Goal: Task Accomplishment & Management: Use online tool/utility

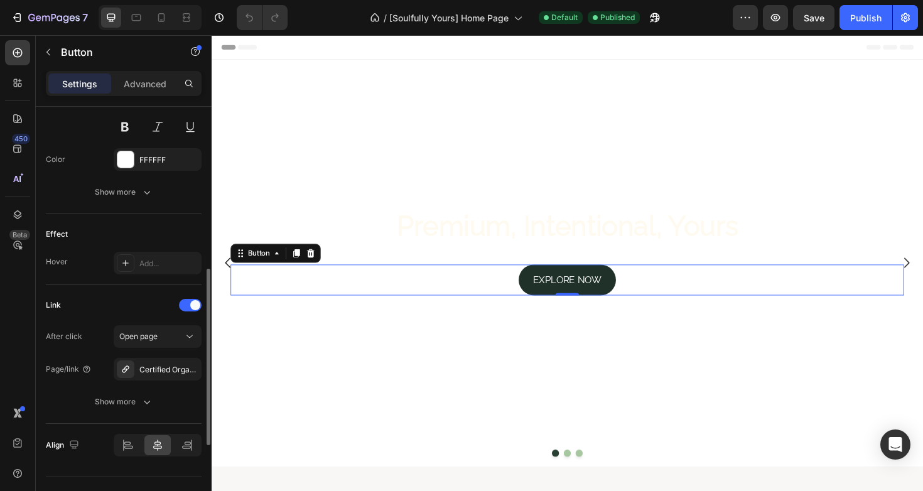
scroll to position [579, 0]
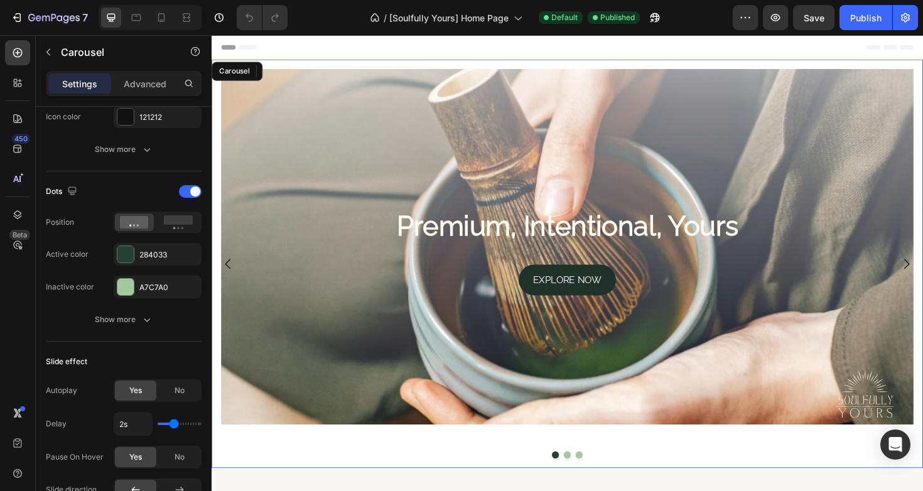
click at [590, 479] on button "Dot" at bounding box center [589, 480] width 8 height 8
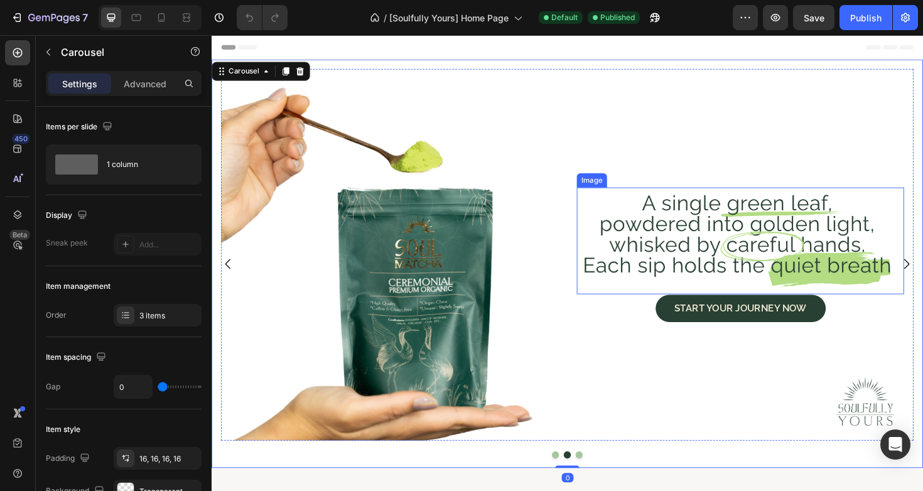
click at [693, 276] on img at bounding box center [772, 253] width 347 height 113
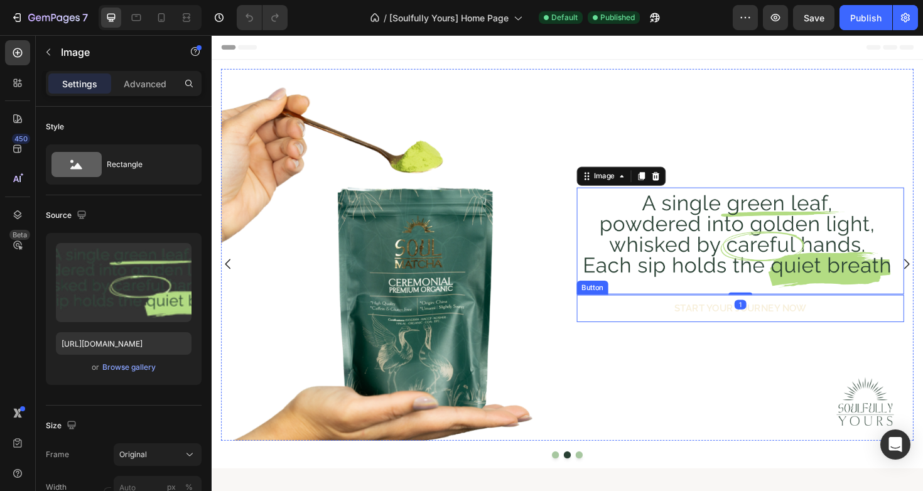
click at [693, 330] on link "START YOUR JOURNEY NOW" at bounding box center [772, 324] width 180 height 29
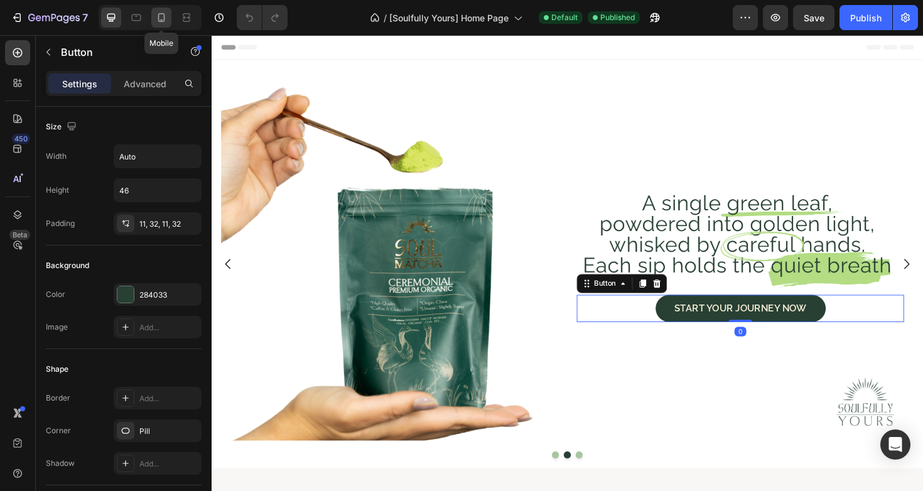
click at [162, 12] on icon at bounding box center [161, 17] width 13 height 13
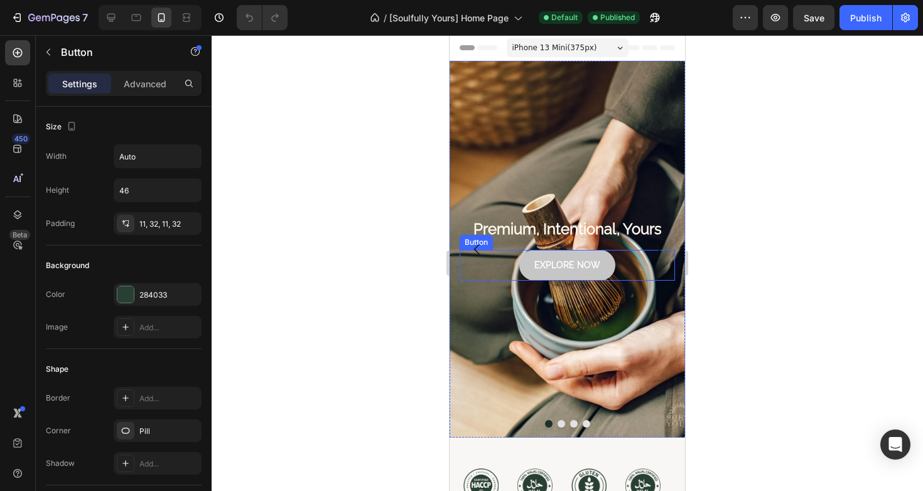
click at [526, 268] on link "EXPLORE NOW" at bounding box center [568, 265] width 96 height 31
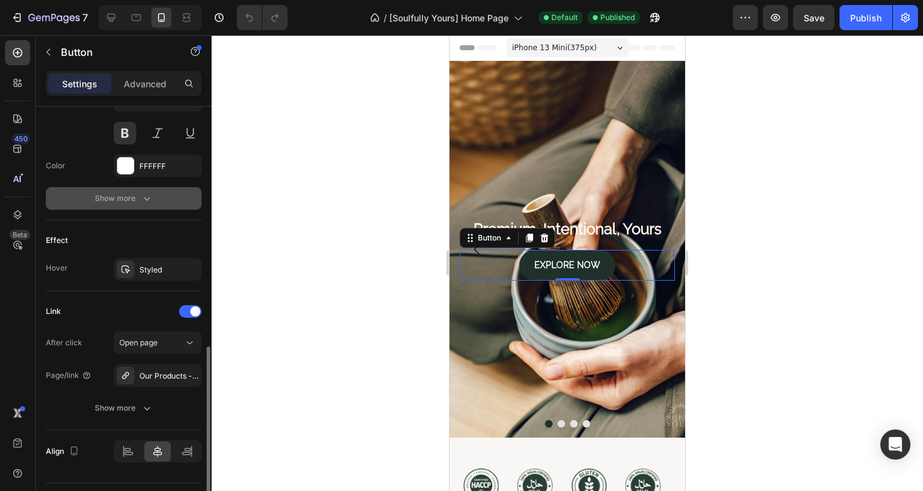
scroll to position [579, 0]
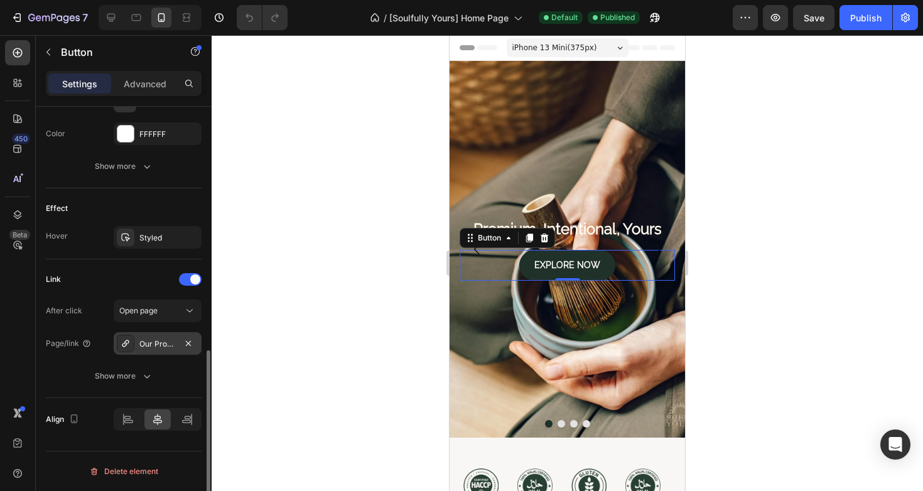
click at [153, 346] on div "Our Products - High Quality & Organic (Matcha Powder)" at bounding box center [157, 344] width 36 height 11
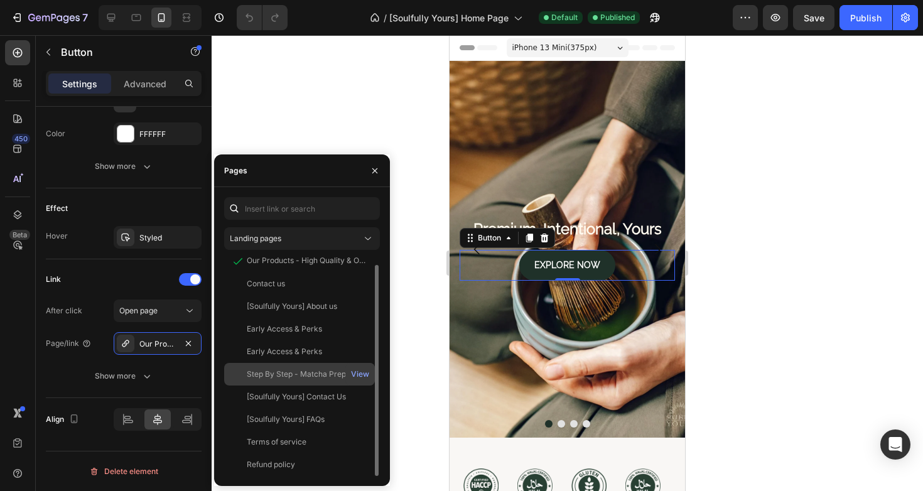
scroll to position [0, 0]
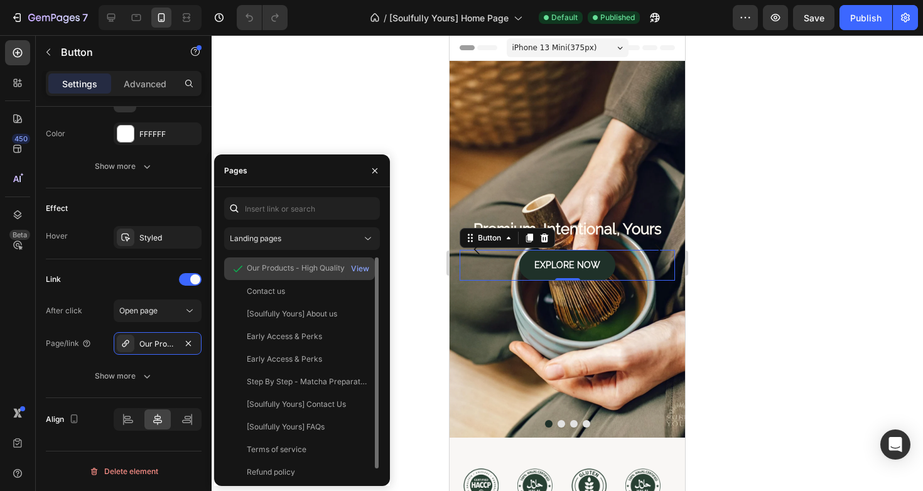
click at [290, 274] on div "Our Products - High Quality & Organic (Matcha Powder)" at bounding box center [307, 269] width 121 height 13
click at [363, 271] on div "View" at bounding box center [360, 268] width 18 height 11
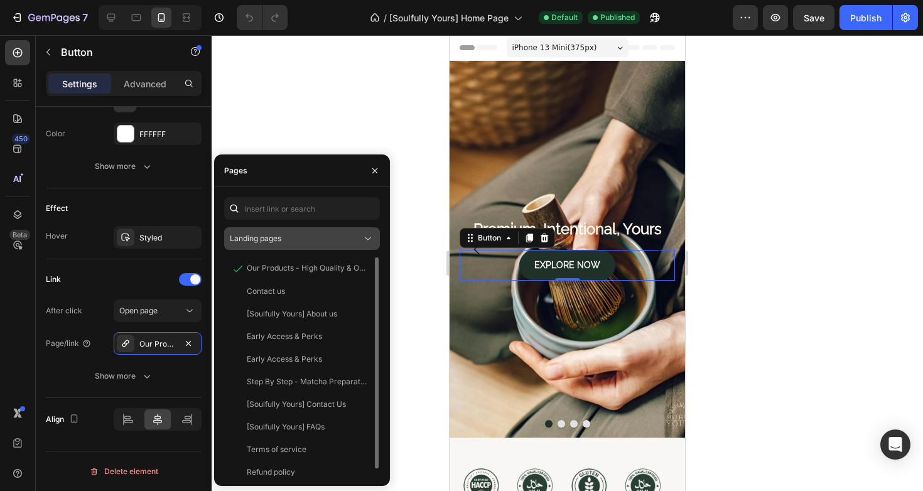
click at [369, 239] on icon at bounding box center [368, 238] width 6 height 3
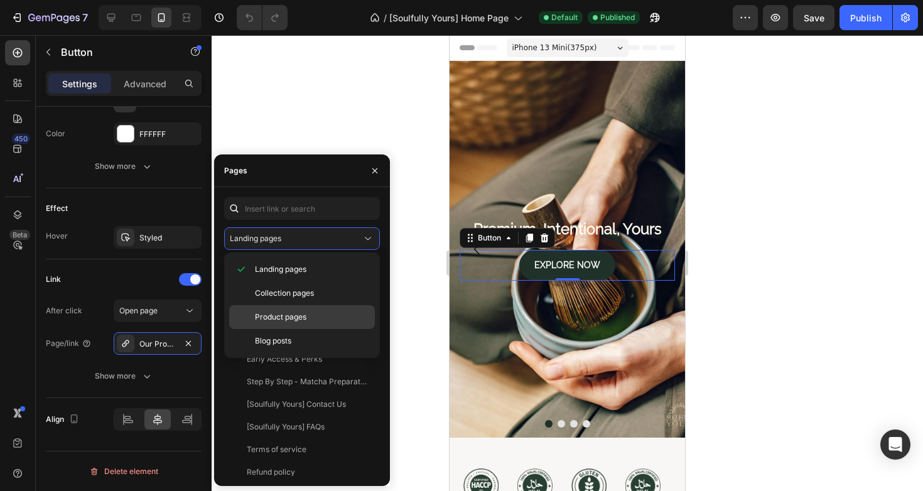
click at [320, 315] on p "Product pages" at bounding box center [312, 317] width 114 height 11
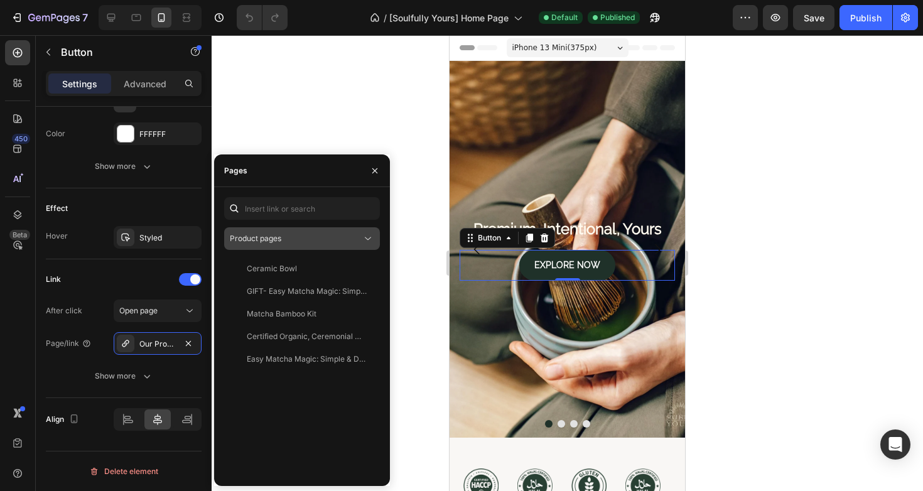
click at [364, 242] on icon at bounding box center [368, 238] width 13 height 13
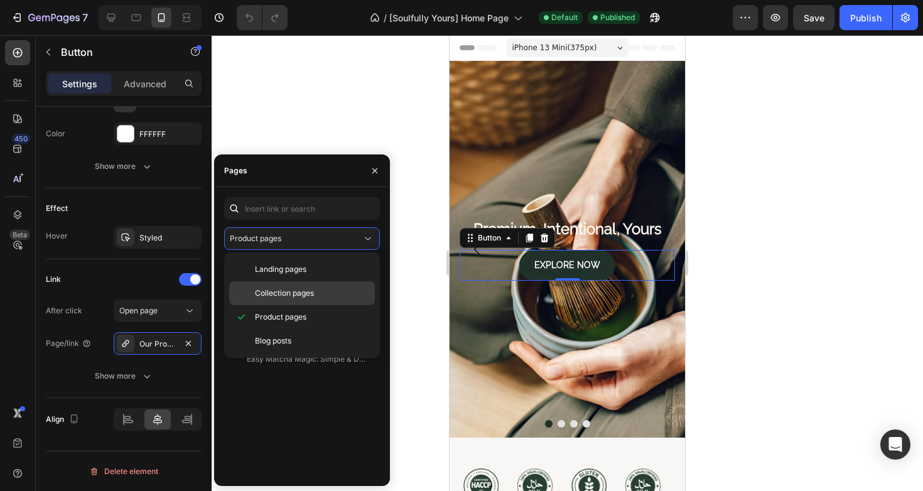
click at [330, 285] on div "Collection pages" at bounding box center [302, 293] width 146 height 24
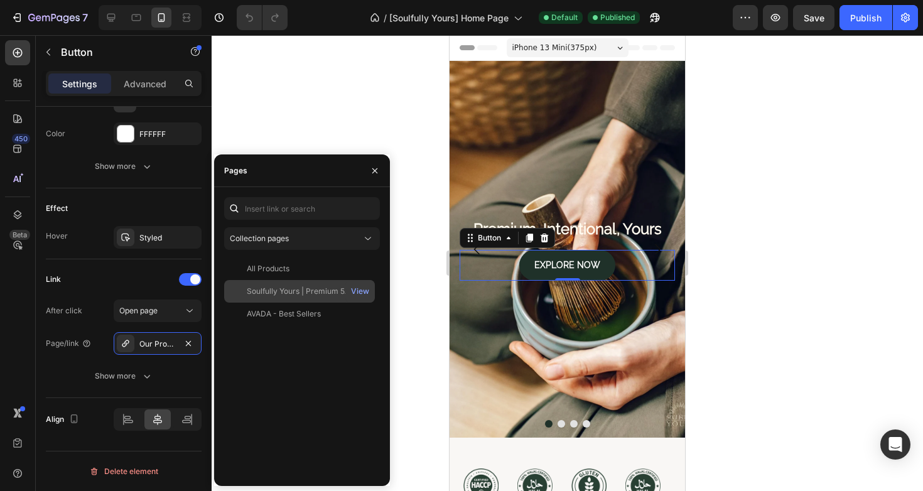
click at [326, 294] on div "Soulfully Yours | Premium 5A Organic Ceremonial Matcha | Soul-Matcha Collection" at bounding box center [307, 291] width 121 height 11
click at [359, 293] on div "View" at bounding box center [360, 291] width 18 height 11
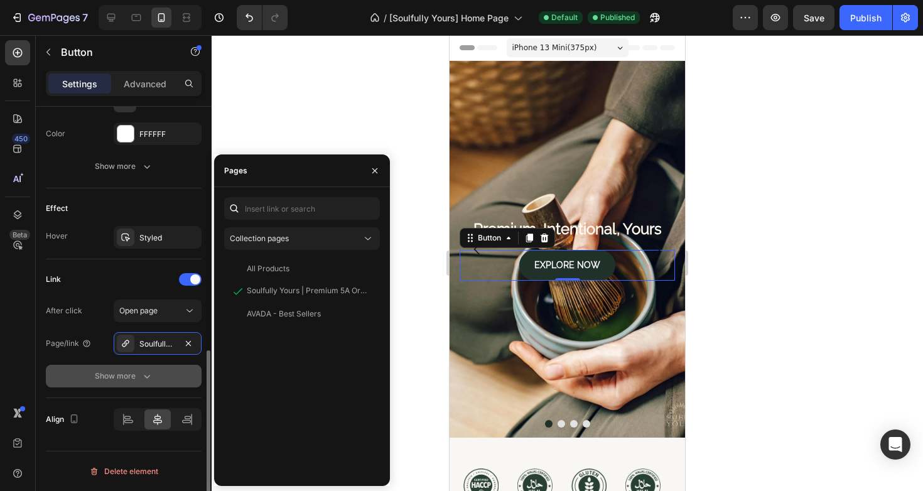
click at [184, 376] on button "Show more" at bounding box center [124, 376] width 156 height 23
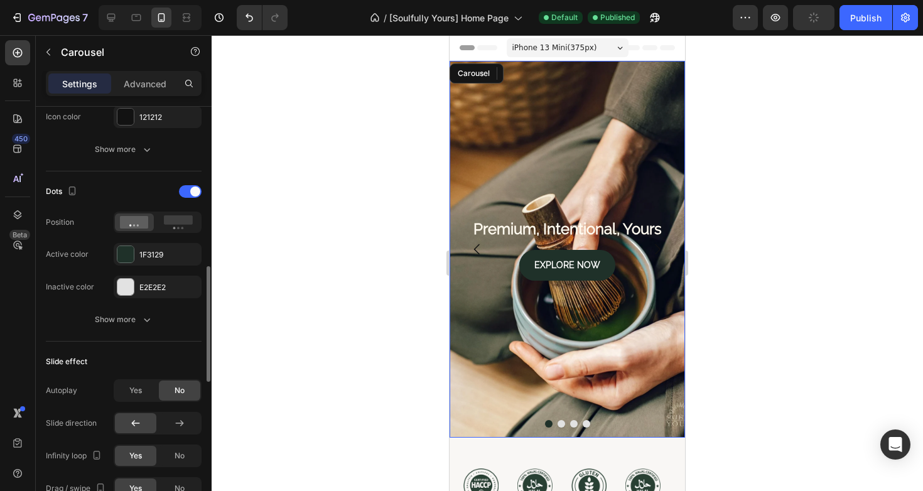
click at [563, 422] on button "Dot" at bounding box center [562, 424] width 8 height 8
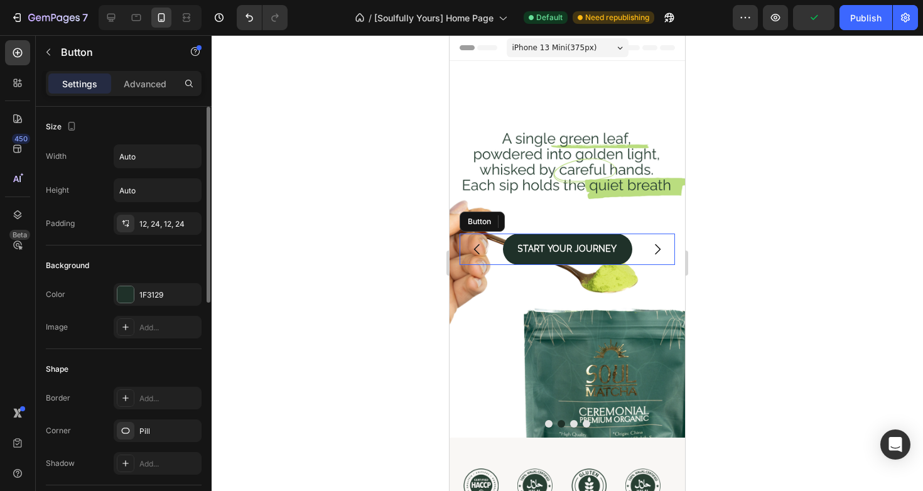
click at [504, 260] on div "START YOUR JOURNEY Button" at bounding box center [567, 249] width 215 height 31
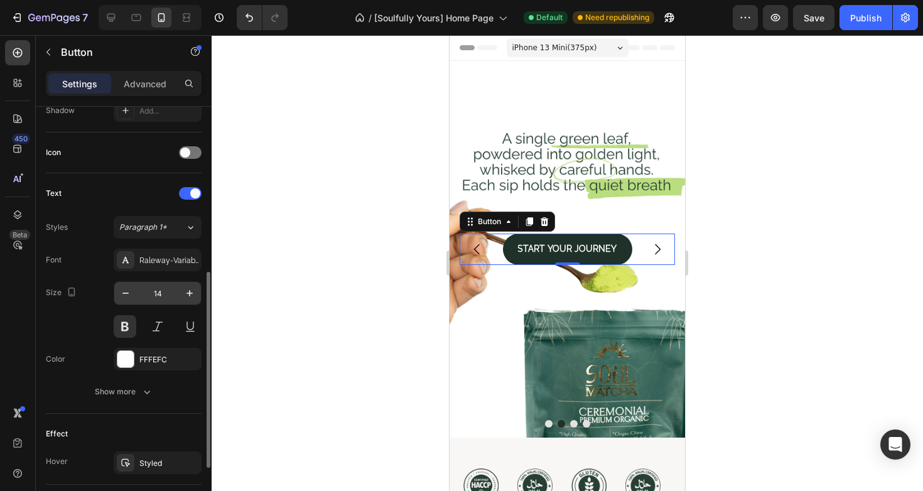
scroll to position [354, 0]
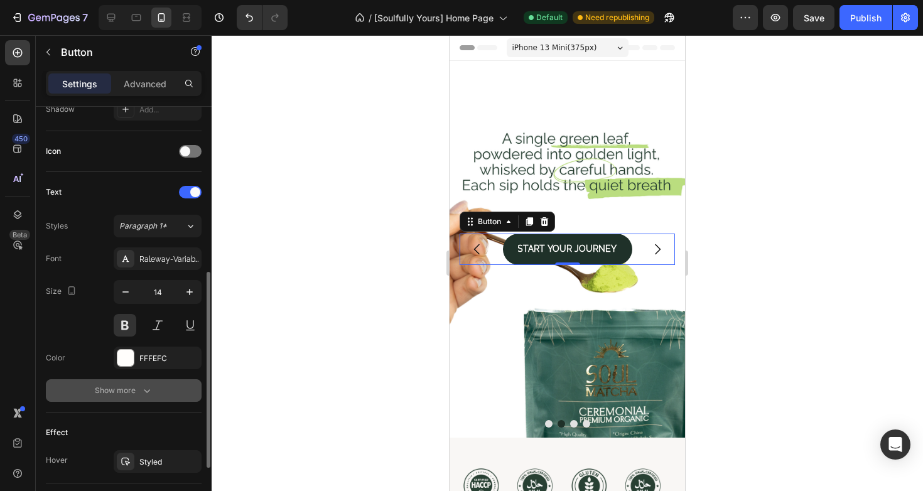
click at [143, 387] on icon "button" at bounding box center [147, 390] width 13 height 13
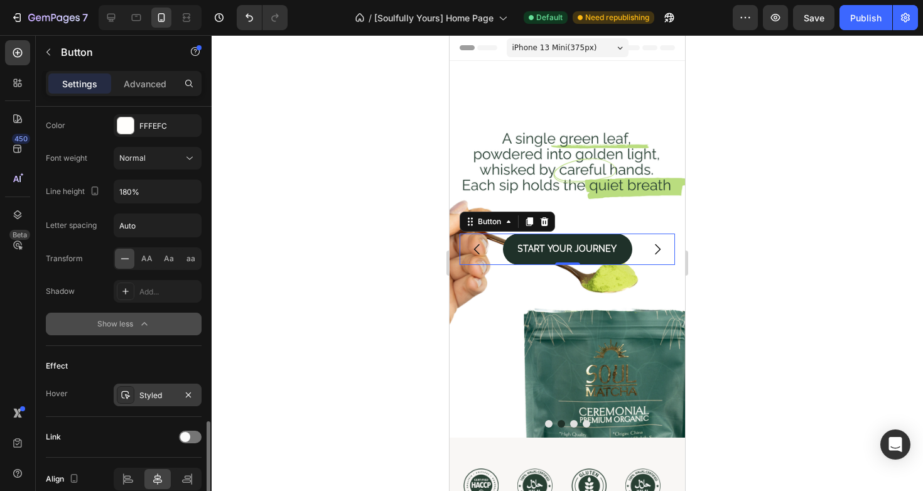
scroll to position [646, 0]
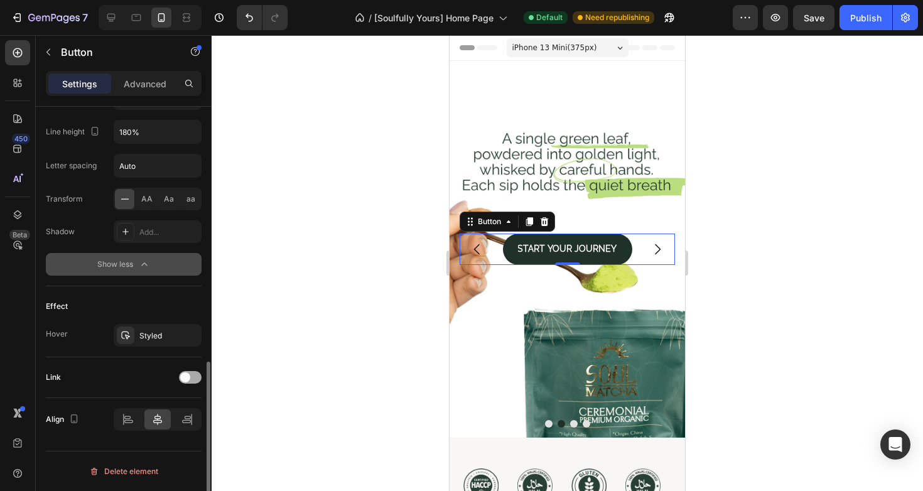
click at [188, 378] on span at bounding box center [185, 378] width 10 height 10
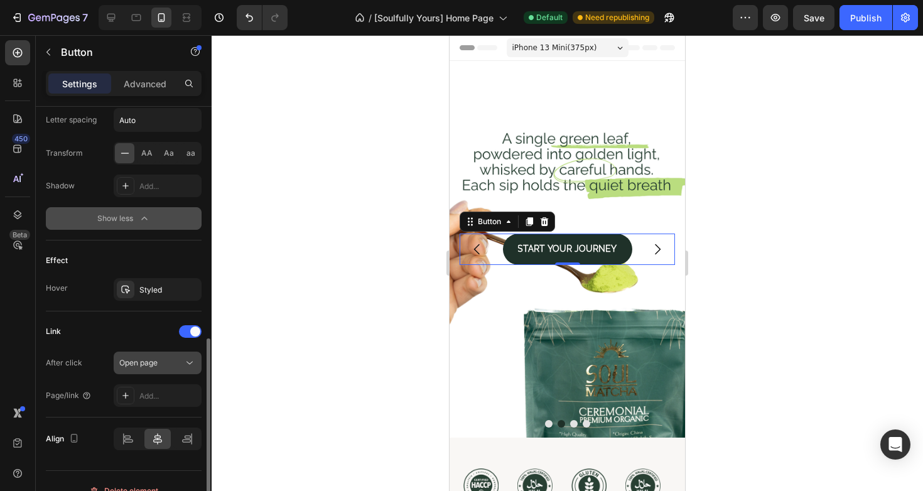
scroll to position [694, 0]
click at [148, 398] on div "Add..." at bounding box center [168, 394] width 59 height 11
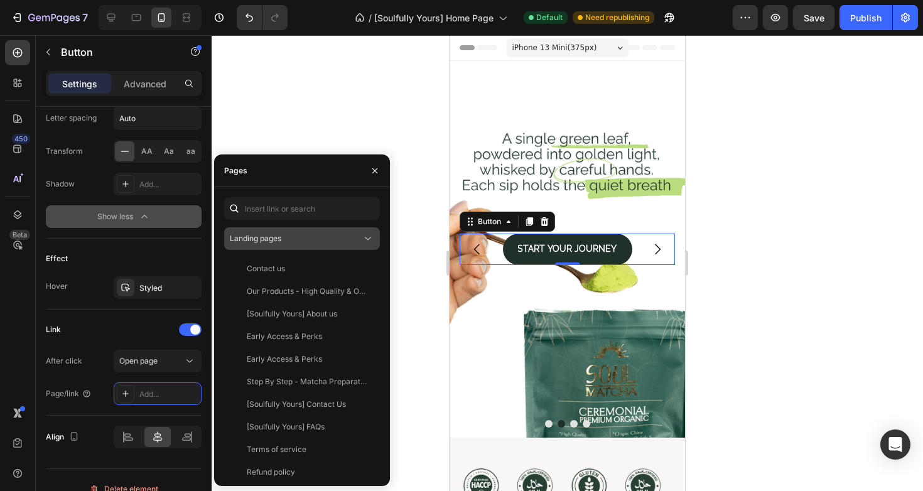
click at [351, 241] on div "Landing pages" at bounding box center [296, 238] width 132 height 11
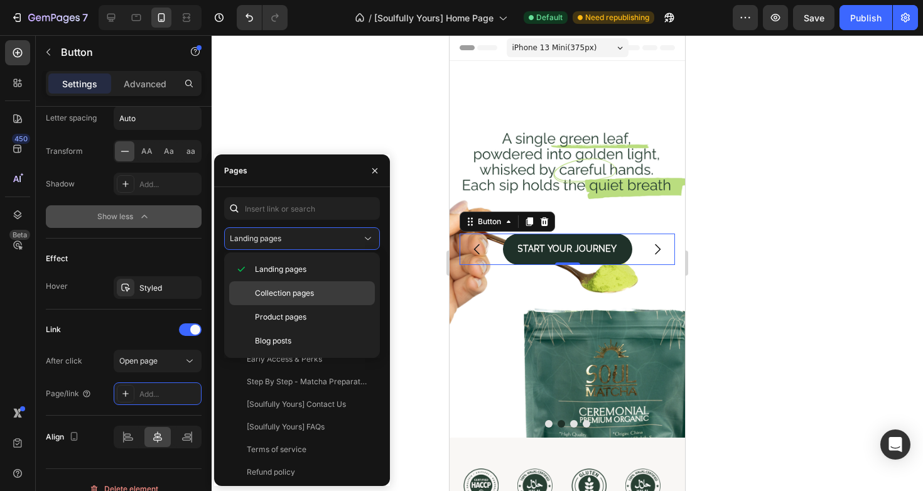
click at [327, 298] on p "Collection pages" at bounding box center [312, 293] width 114 height 11
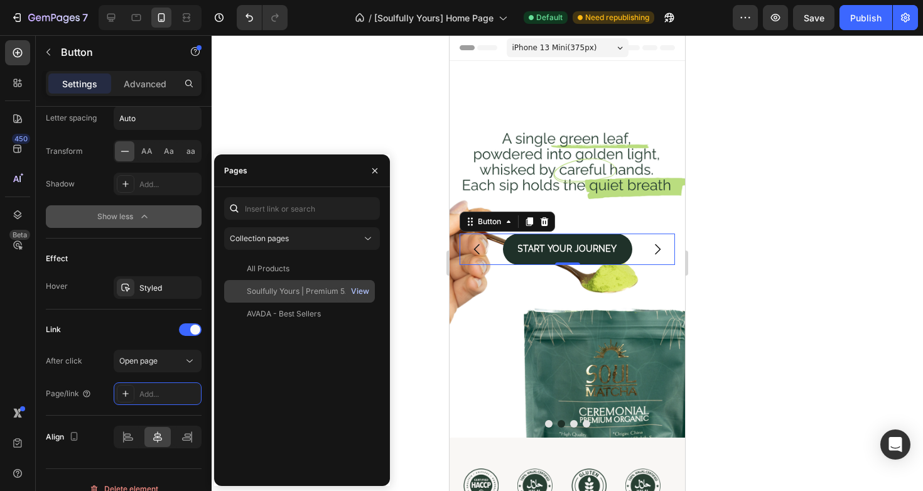
click at [359, 292] on div "View" at bounding box center [360, 291] width 18 height 11
click at [309, 291] on div "Soulfully Yours | Premium 5A Organic Ceremonial Matcha | Soul-Matcha Collection" at bounding box center [307, 291] width 121 height 11
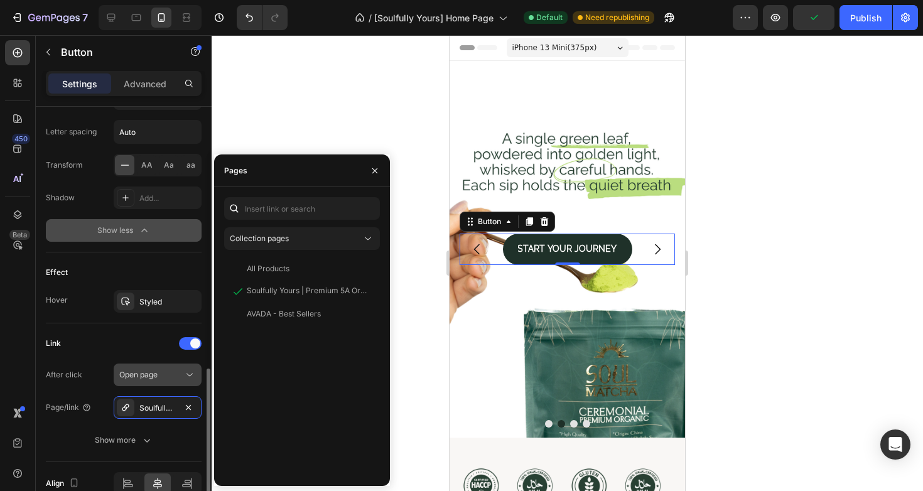
scroll to position [672, 0]
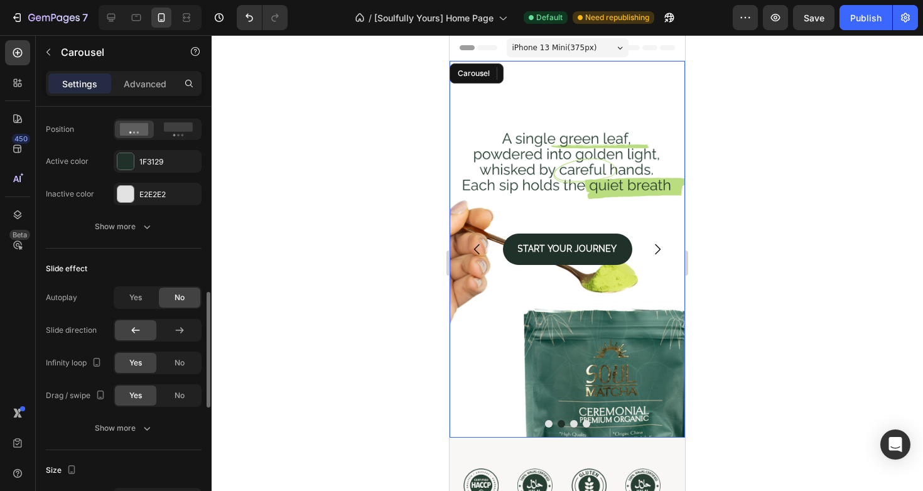
click at [661, 250] on icon "Carousel Next Arrow" at bounding box center [657, 249] width 15 height 15
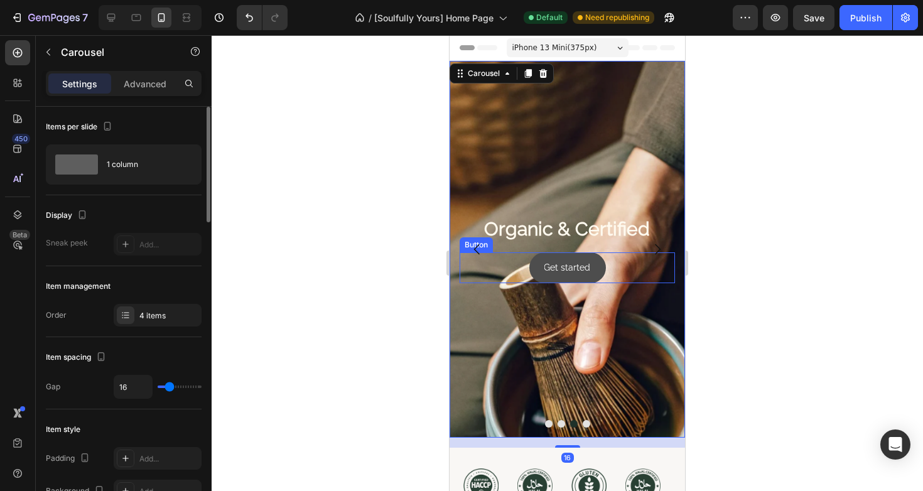
click at [592, 274] on button "Get started" at bounding box center [567, 268] width 77 height 31
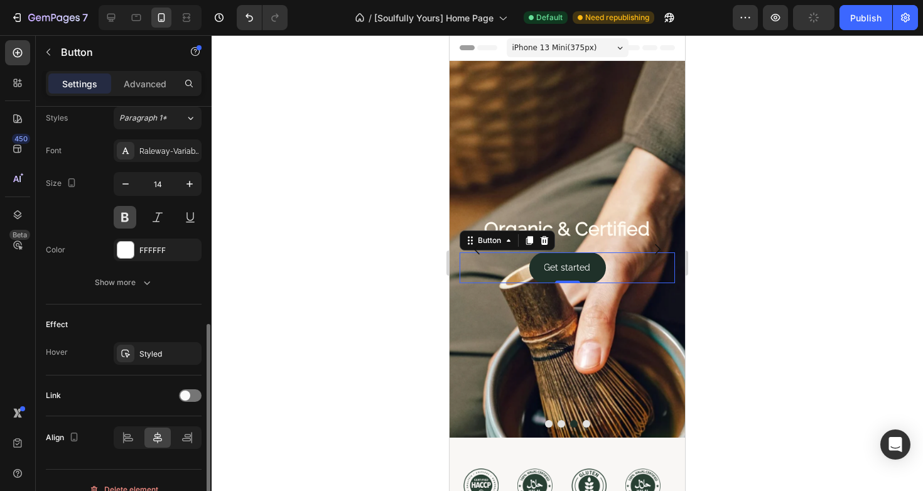
scroll to position [465, 0]
click at [189, 391] on span at bounding box center [185, 393] width 10 height 10
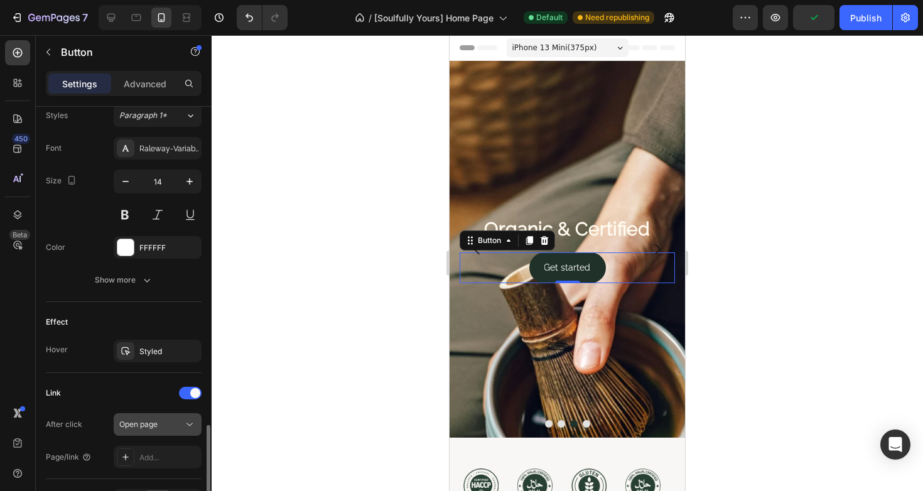
scroll to position [546, 0]
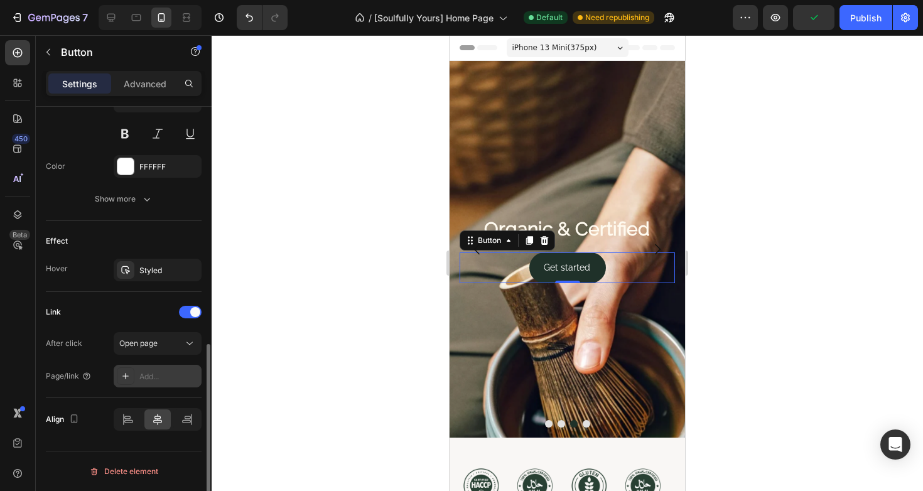
click at [150, 372] on div "Add..." at bounding box center [168, 376] width 59 height 11
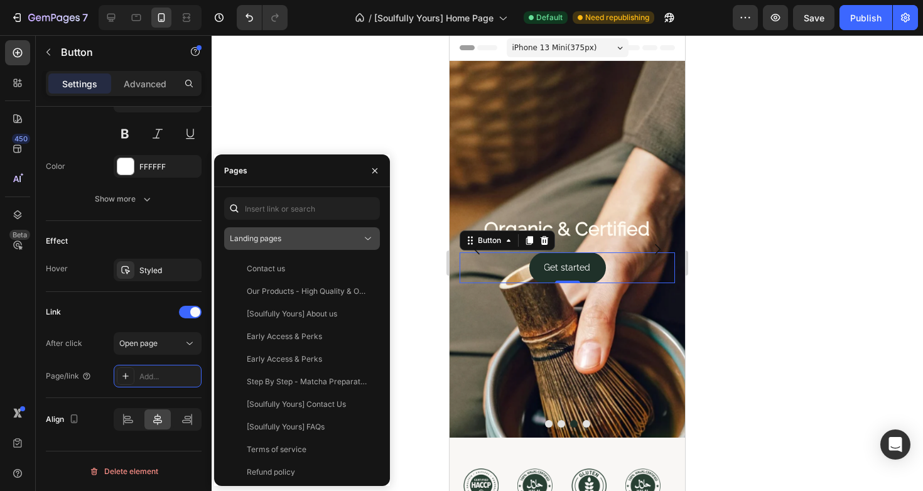
click at [357, 243] on div "Landing pages" at bounding box center [296, 238] width 132 height 11
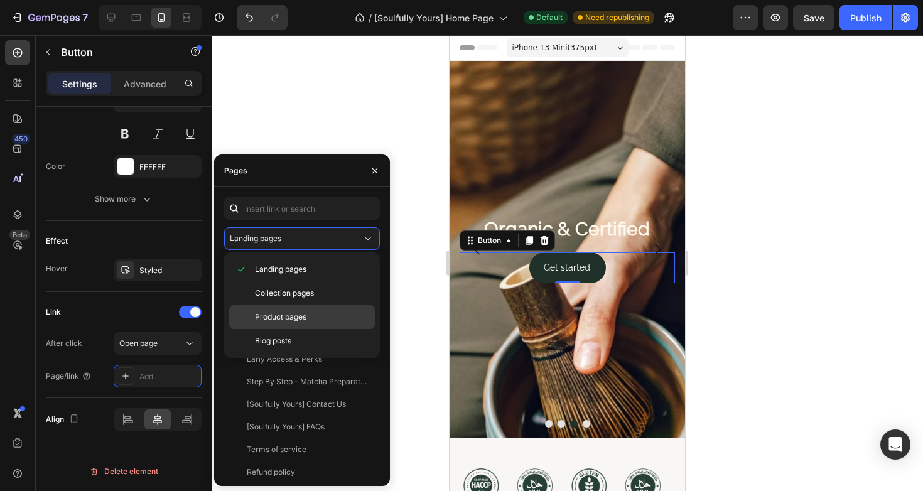
click at [330, 329] on div "Product pages" at bounding box center [302, 341] width 146 height 24
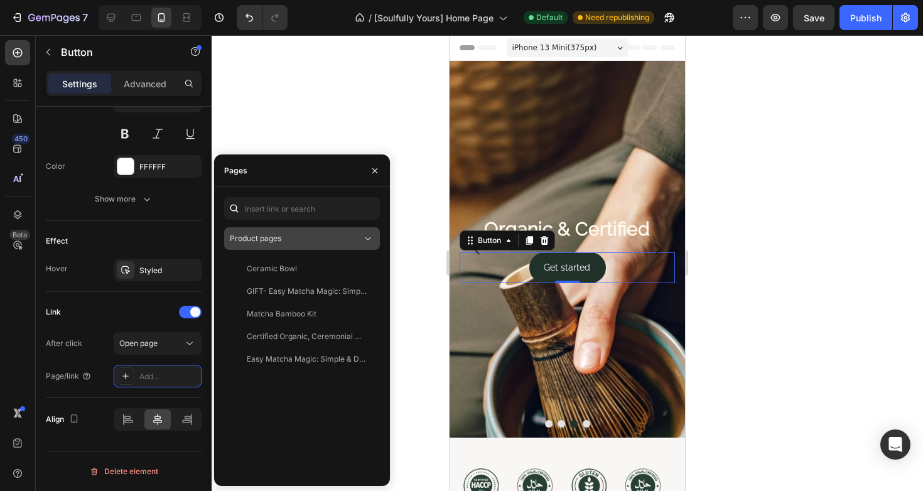
click at [372, 242] on icon at bounding box center [368, 238] width 13 height 13
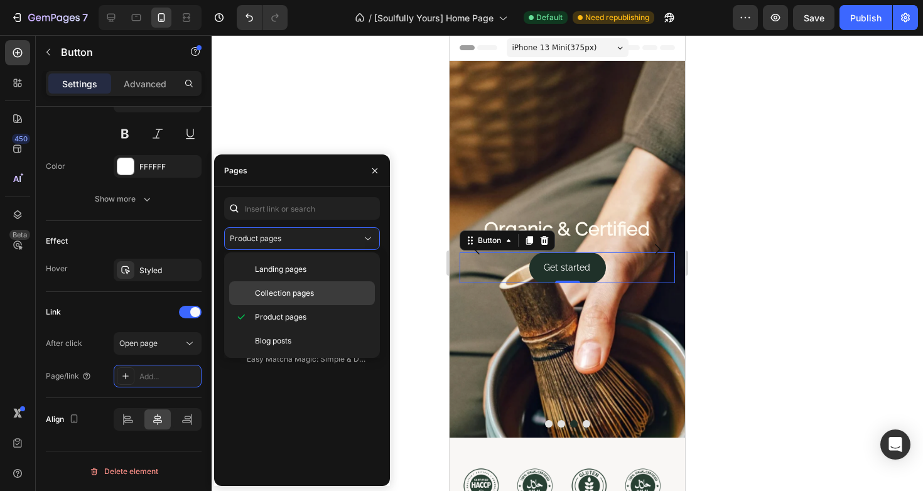
click at [298, 288] on span "Collection pages" at bounding box center [284, 293] width 59 height 11
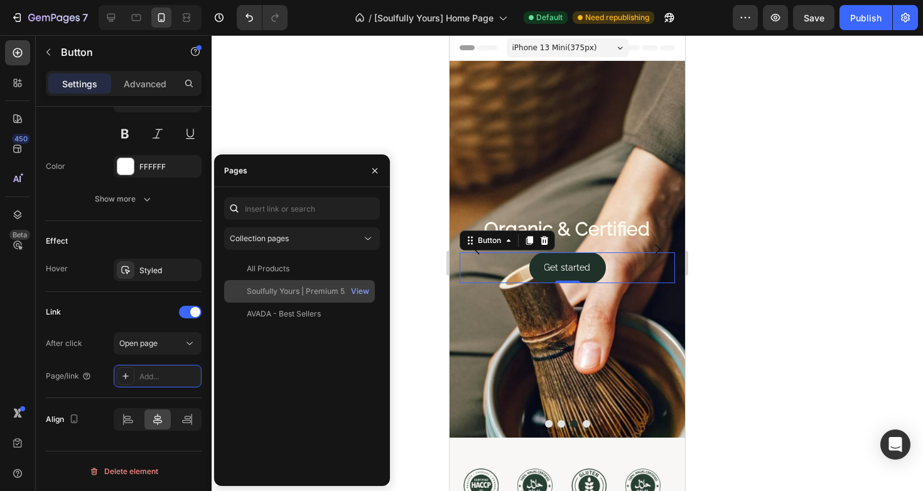
click at [297, 292] on div "Soulfully Yours | Premium 5A Organic Ceremonial Matcha | Soul-Matcha Collection" at bounding box center [307, 291] width 121 height 11
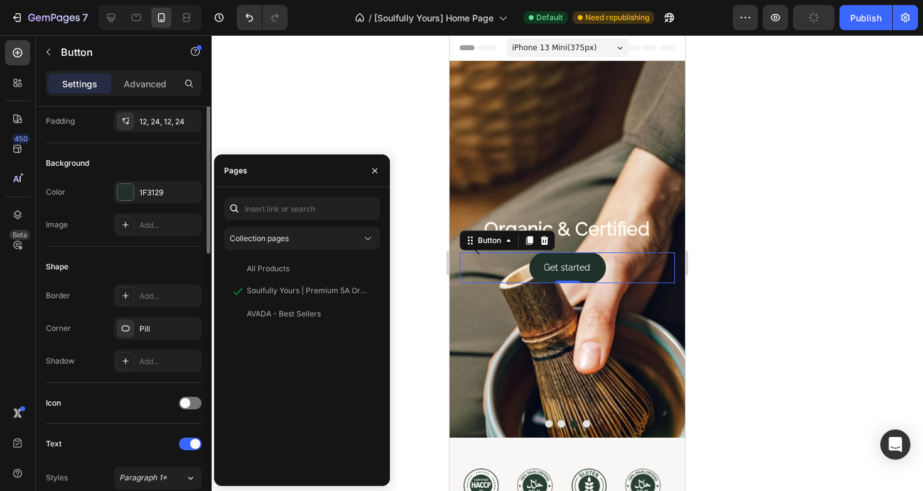
scroll to position [0, 0]
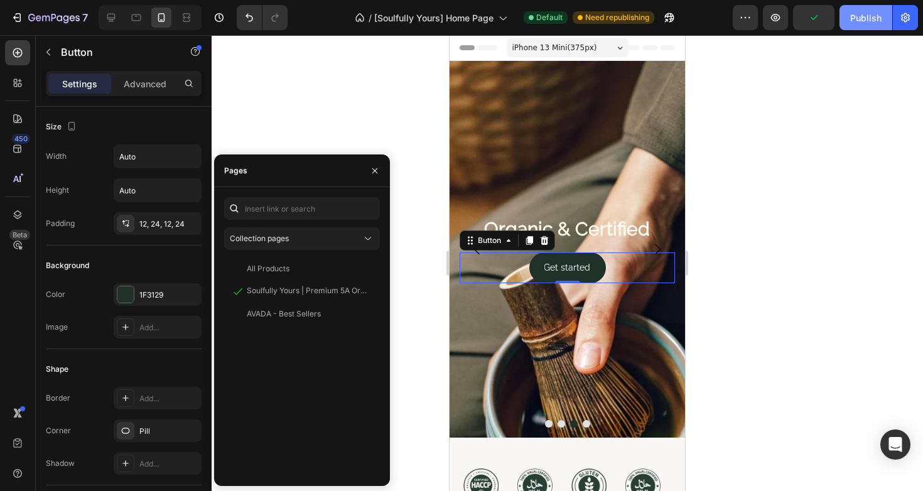
click at [856, 21] on div "Publish" at bounding box center [866, 17] width 31 height 13
